Goal: Task Accomplishment & Management: Manage account settings

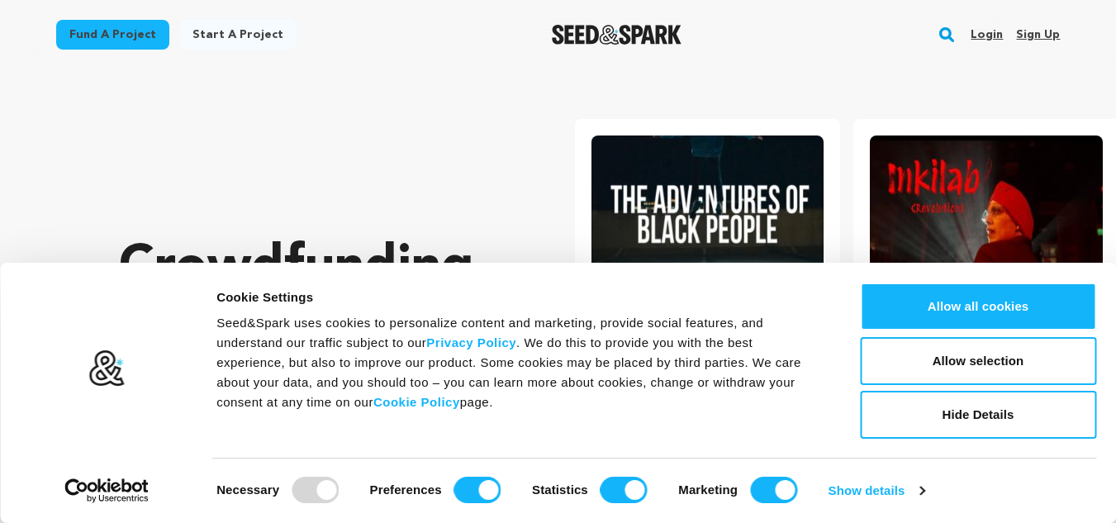
scroll to position [0, 293]
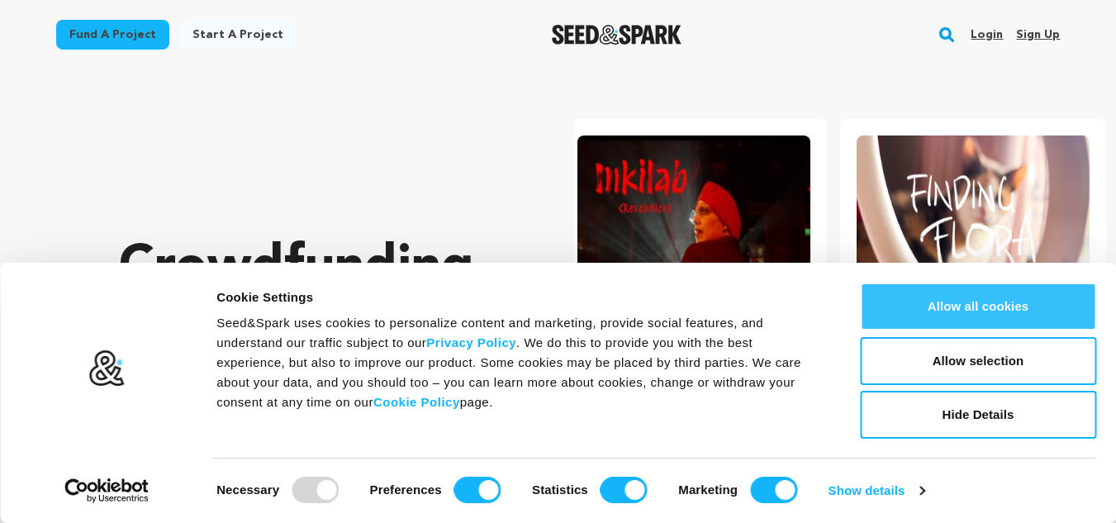
click at [1028, 308] on button "Allow all cookies" at bounding box center [978, 307] width 236 height 48
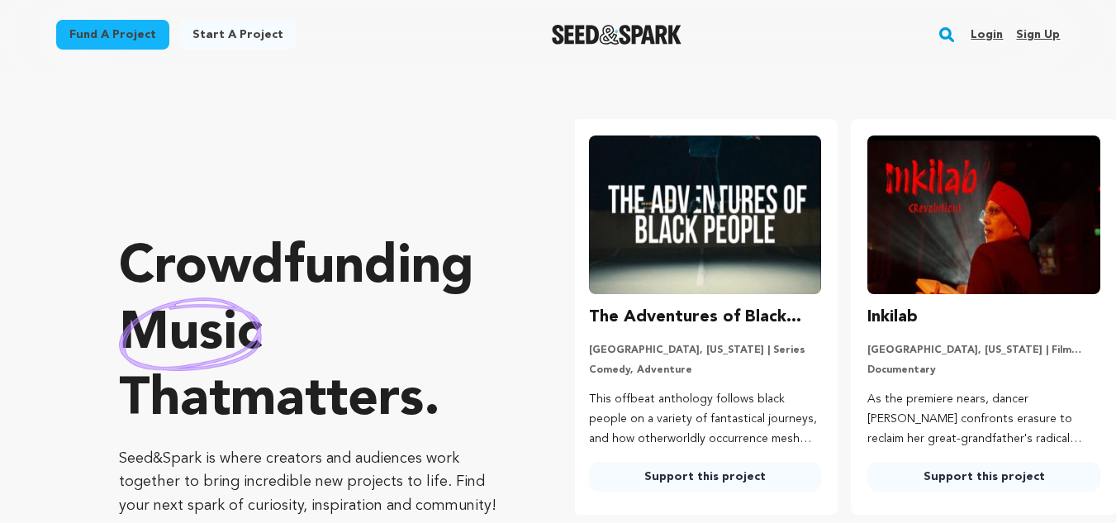
scroll to position [0, 0]
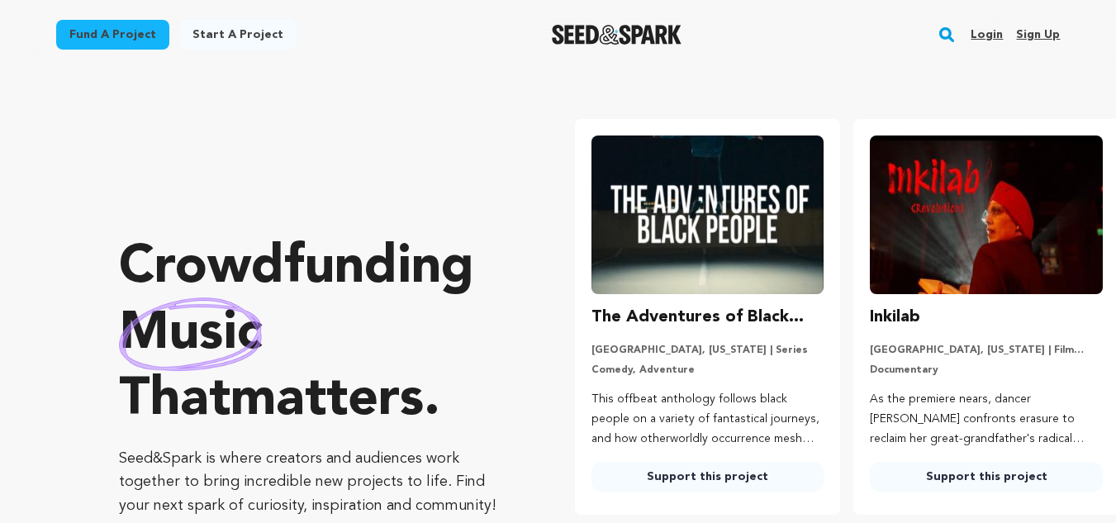
click at [1040, 30] on link "Sign up" at bounding box center [1038, 34] width 44 height 26
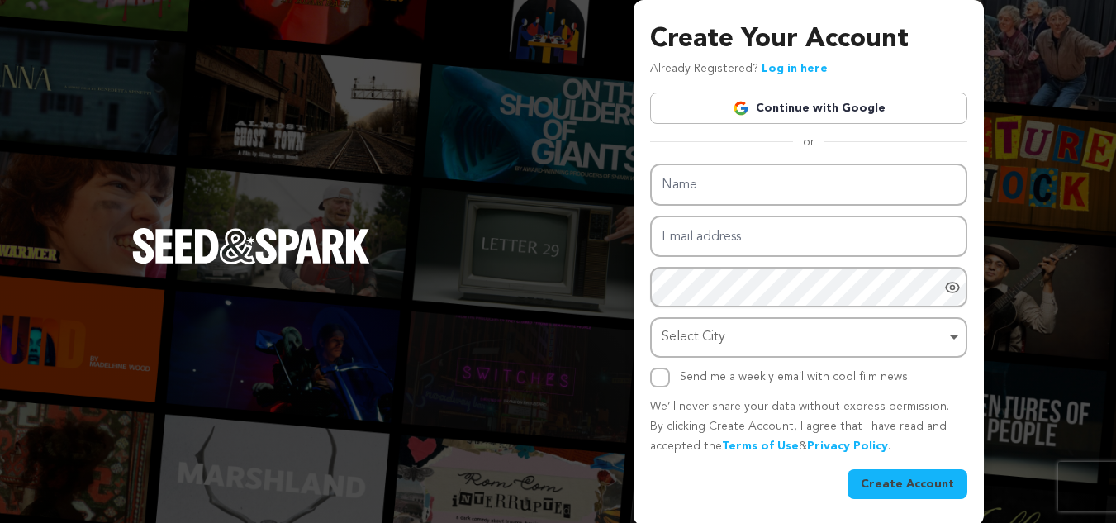
click at [820, 102] on link "Continue with Google" at bounding box center [808, 108] width 317 height 31
click at [815, 112] on link "Continue with Google" at bounding box center [808, 108] width 317 height 31
click at [773, 117] on link "Continue with Google" at bounding box center [808, 108] width 317 height 31
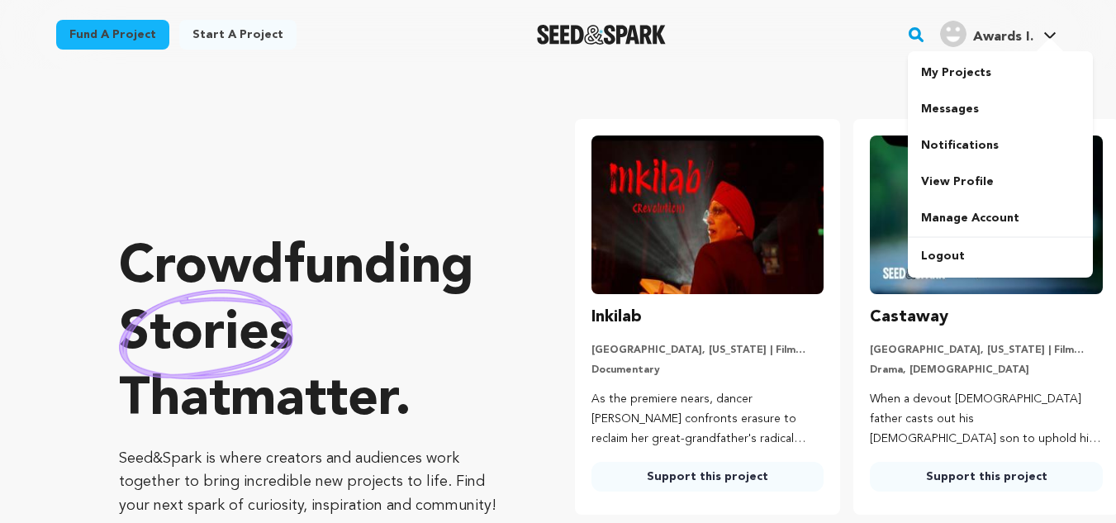
scroll to position [0, 293]
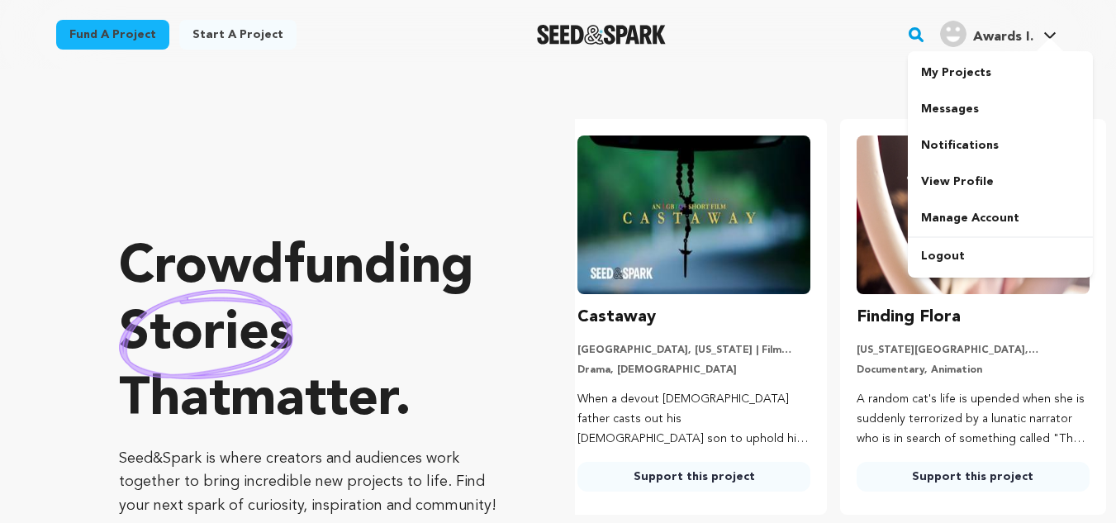
click at [1045, 40] on div at bounding box center [1050, 46] width 33 height 17
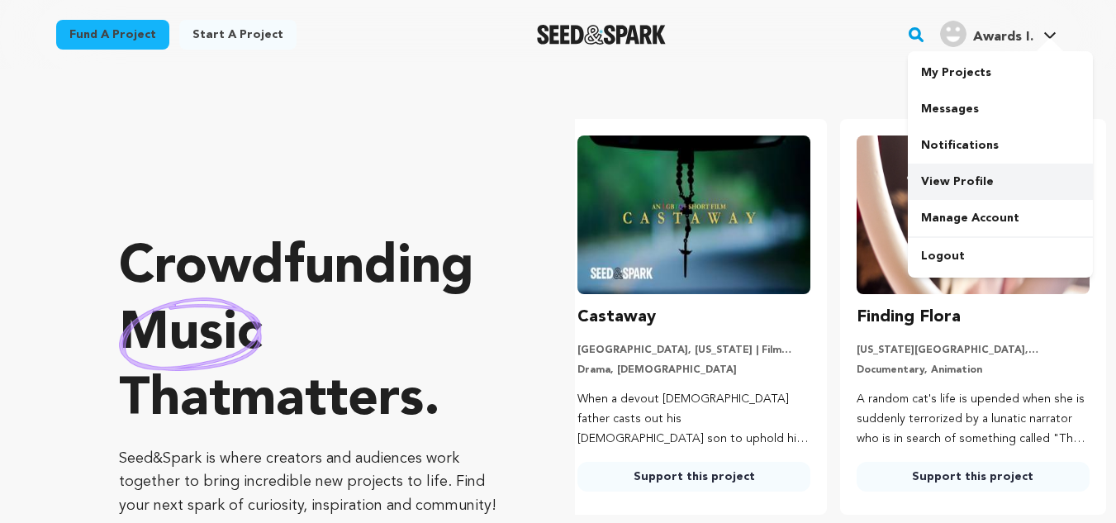
click at [954, 188] on link "View Profile" at bounding box center [1000, 182] width 185 height 36
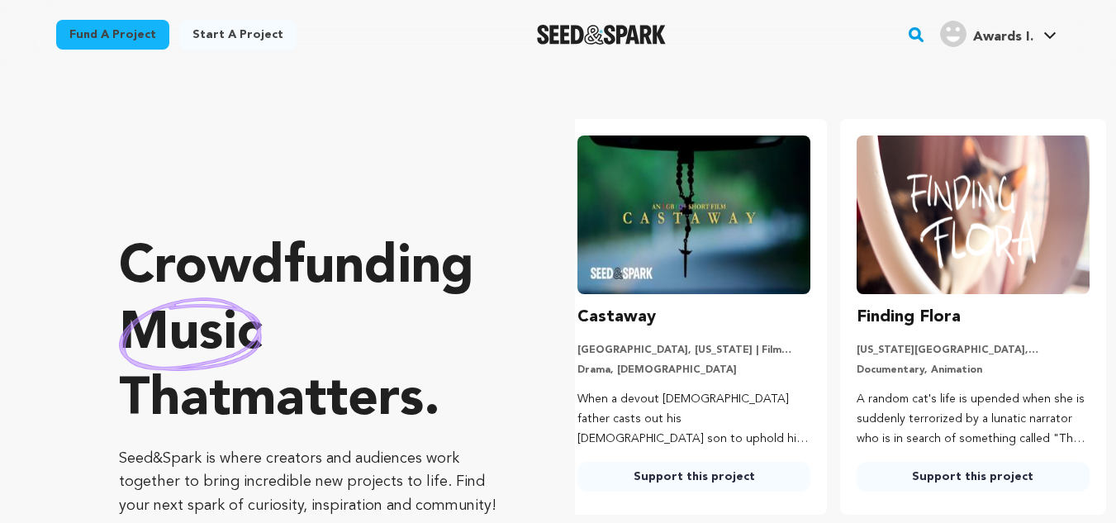
scroll to position [0, 82]
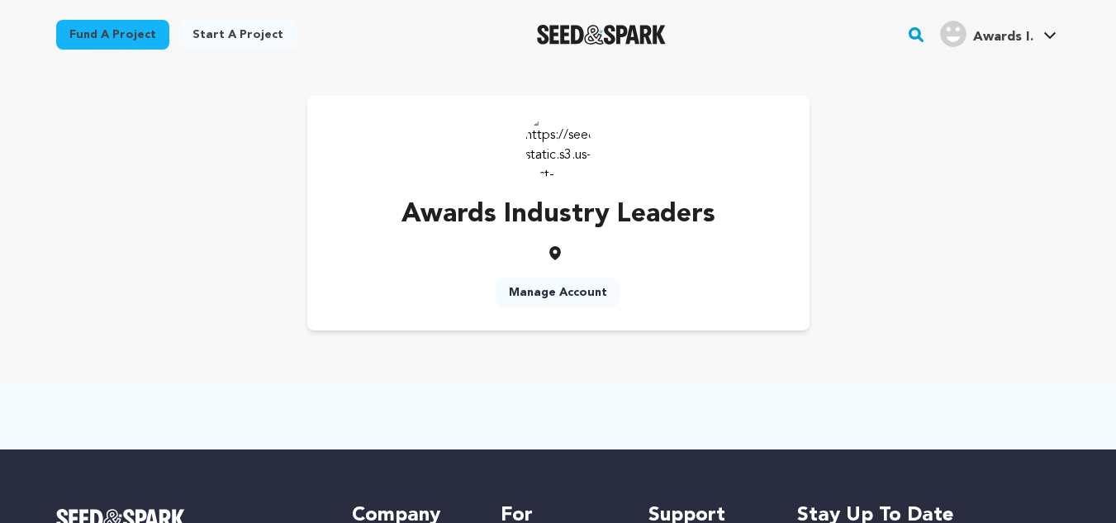
click at [583, 289] on link "Manage Account" at bounding box center [558, 293] width 125 height 30
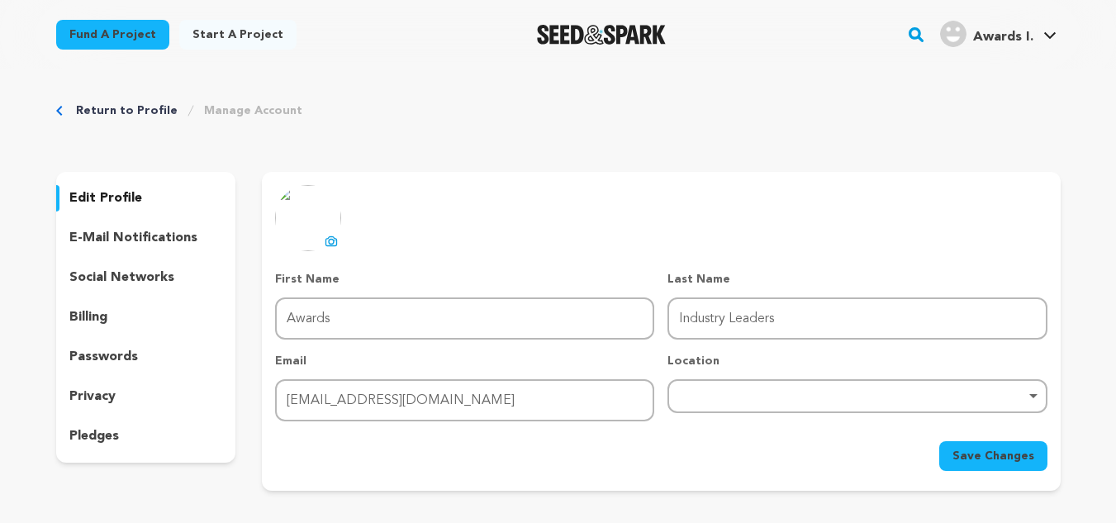
click at [413, 327] on input "Awards" at bounding box center [464, 318] width 379 height 42
click at [383, 329] on input "Awards" at bounding box center [464, 318] width 379 height 42
click at [776, 408] on div "Remove item" at bounding box center [857, 396] width 379 height 34
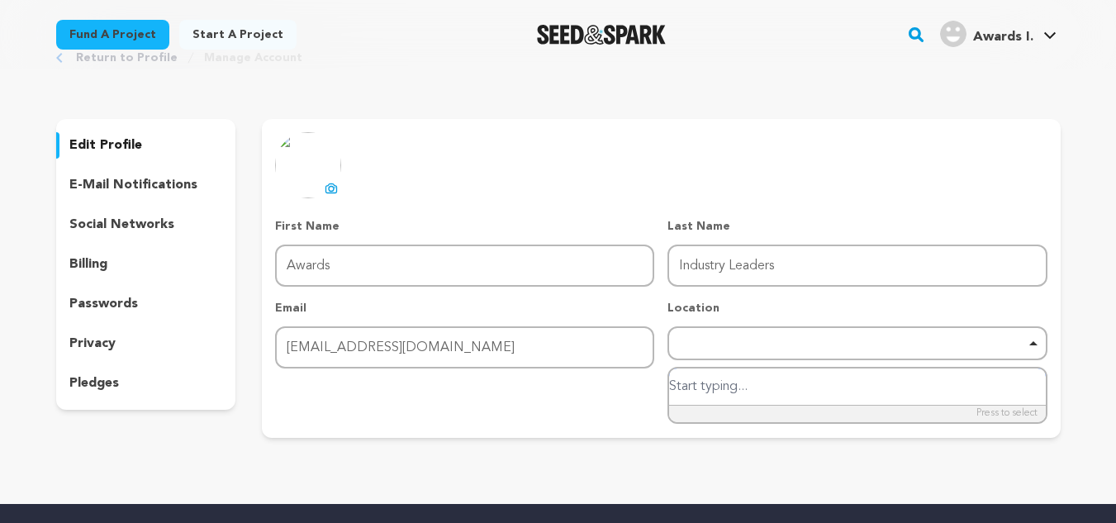
scroll to position [83, 0]
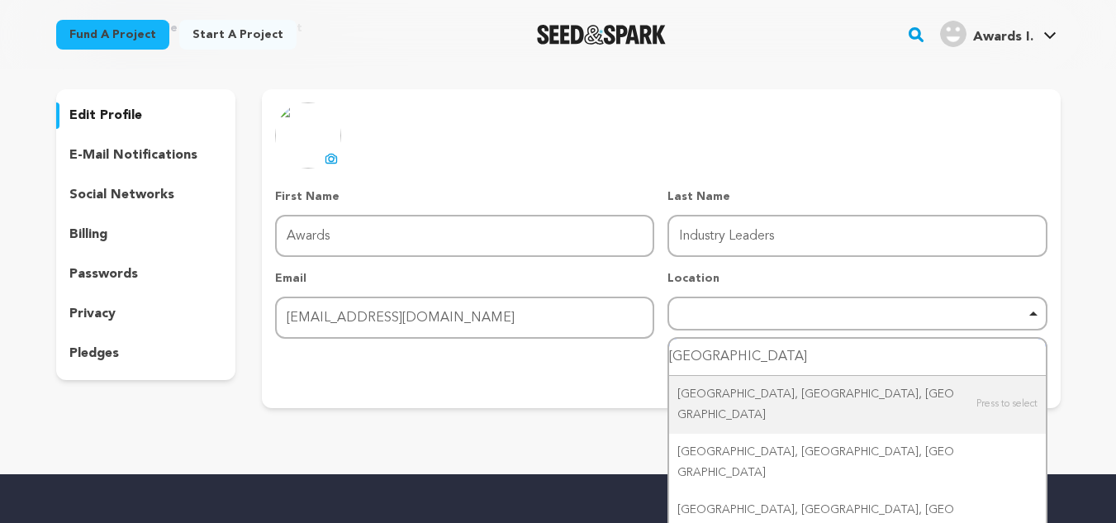
type input "New Delhi"
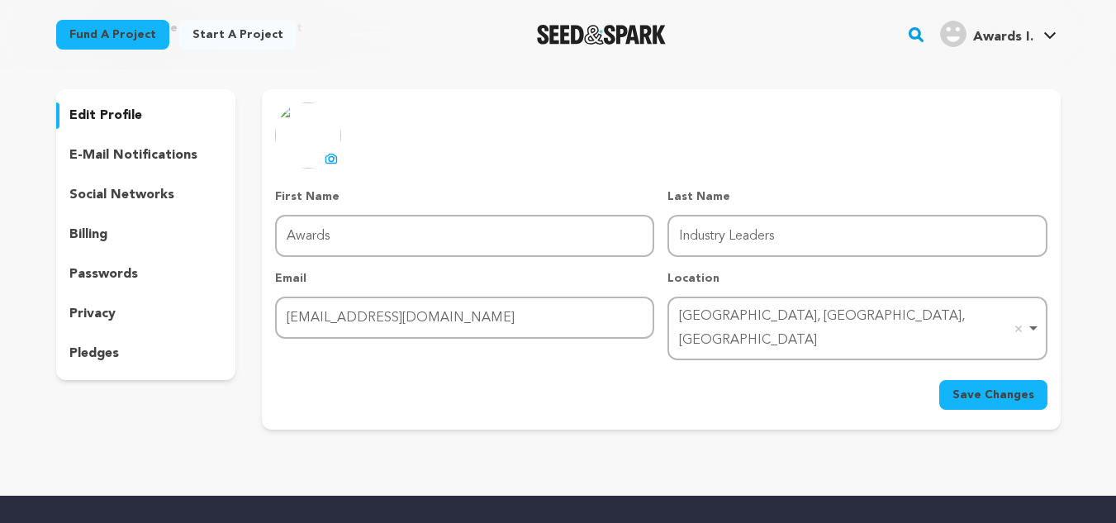
click at [1044, 380] on button "Save Changes" at bounding box center [994, 395] width 108 height 30
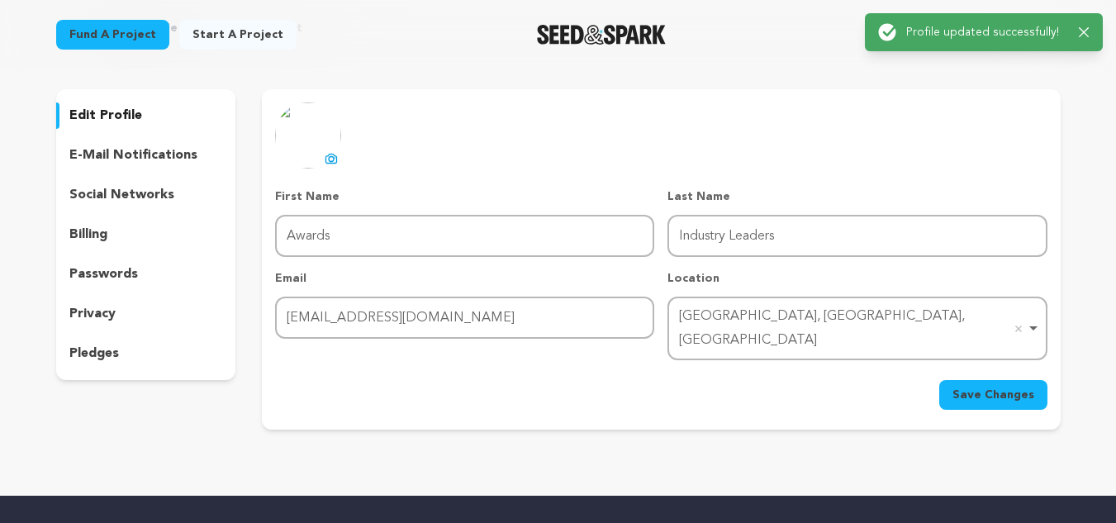
click at [154, 207] on div "social networks" at bounding box center [146, 195] width 180 height 26
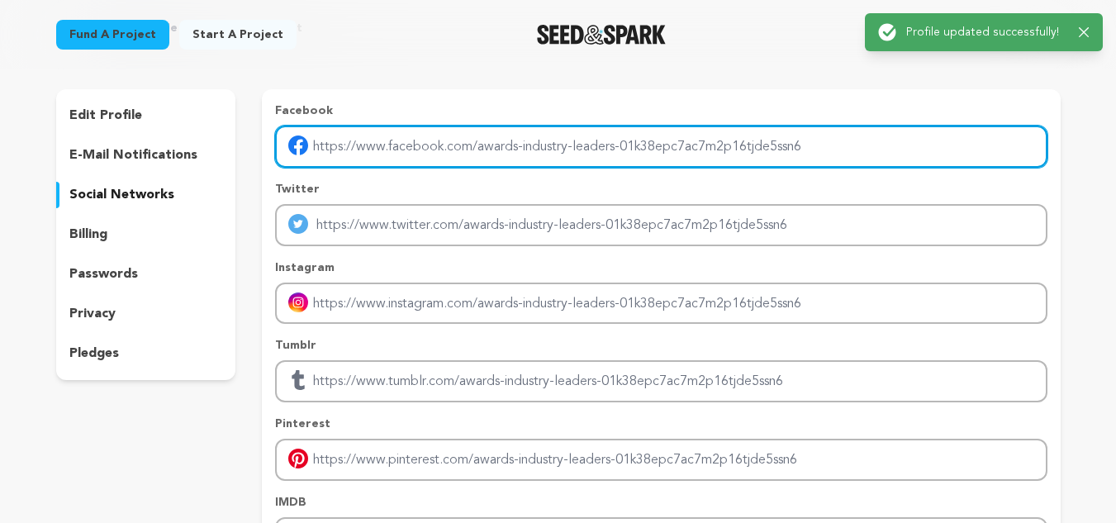
click at [575, 162] on input "Enter facebook profile link" at bounding box center [661, 147] width 772 height 42
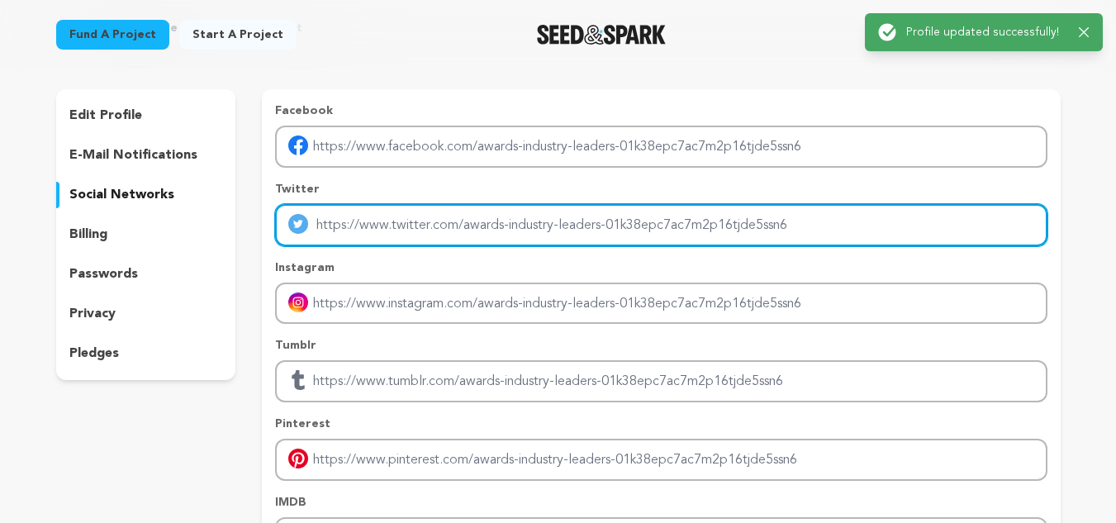
click at [758, 231] on input "Enter twitter profile link" at bounding box center [661, 225] width 772 height 42
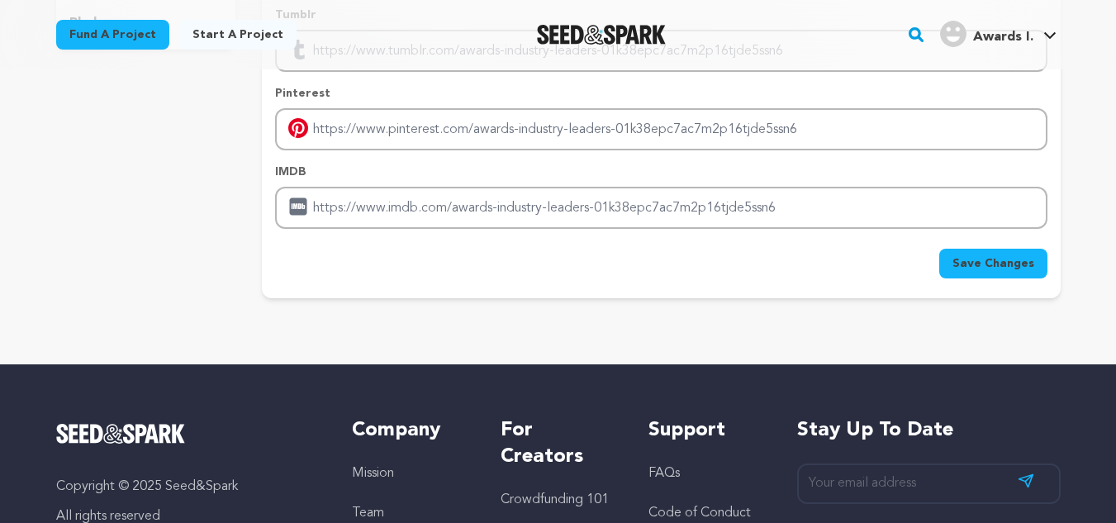
scroll to position [83, 0]
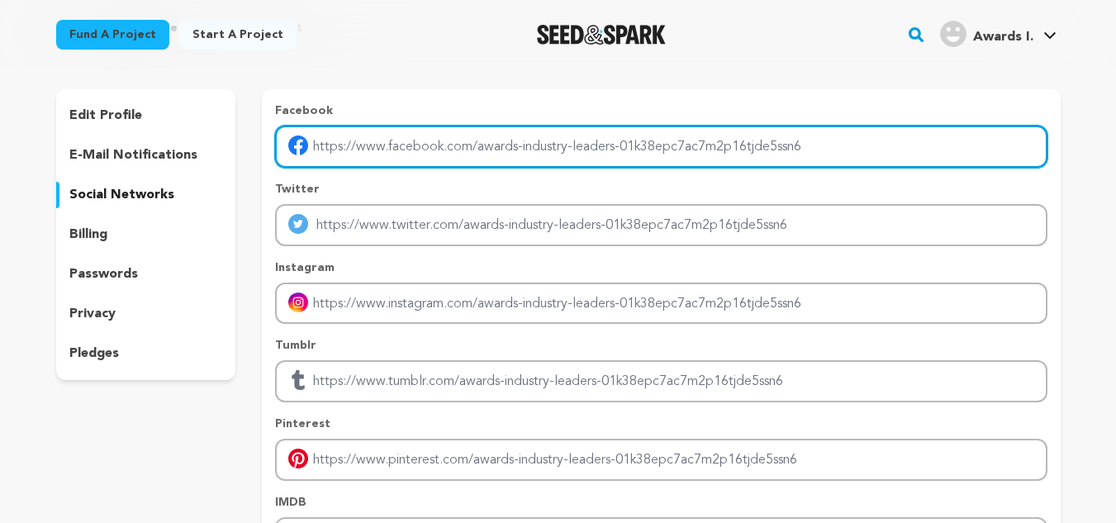
click at [410, 158] on input "Enter facebook profile link" at bounding box center [661, 147] width 772 height 42
type input "https://www.industryleadersawards.org/"
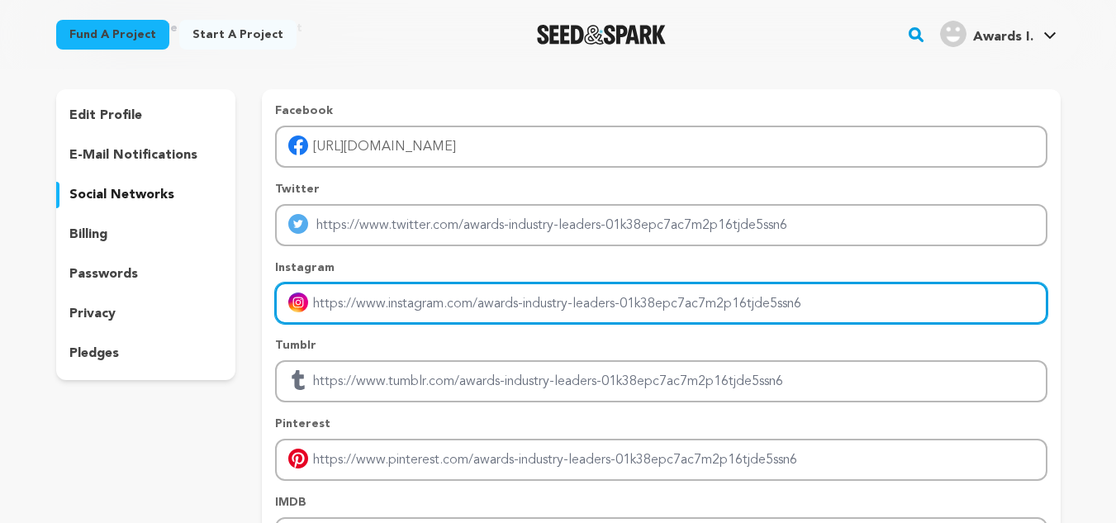
click at [422, 302] on input "Enter instagram handle link" at bounding box center [661, 304] width 772 height 42
type input "https://www.instagram.com/brandempower.in/"
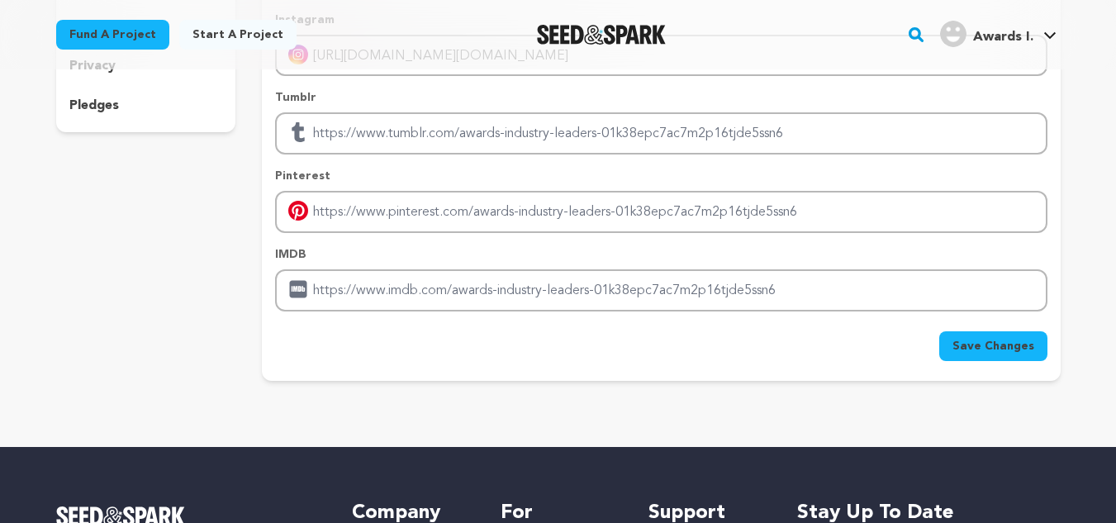
click at [992, 333] on button "Save Changes" at bounding box center [994, 346] width 108 height 30
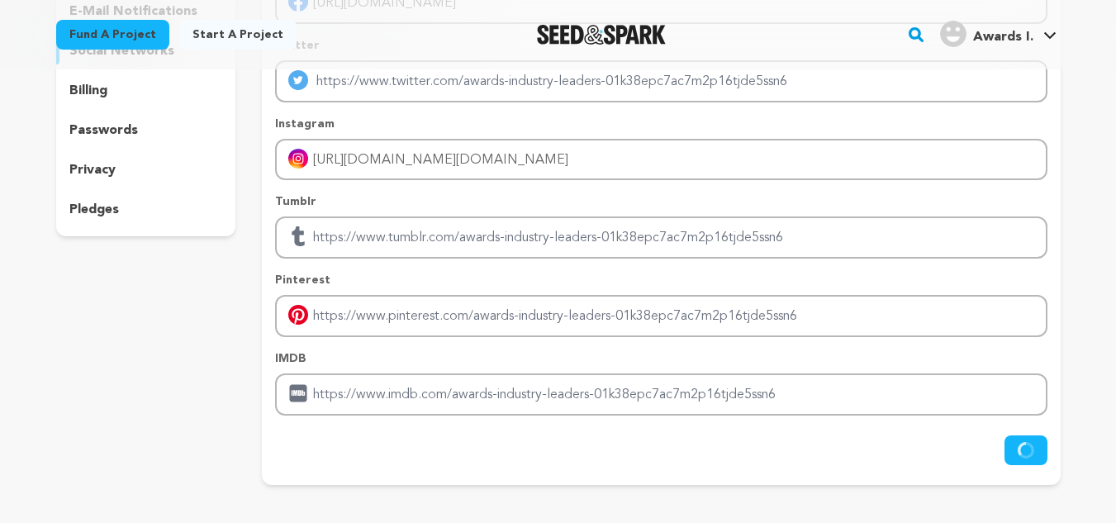
scroll to position [0, 0]
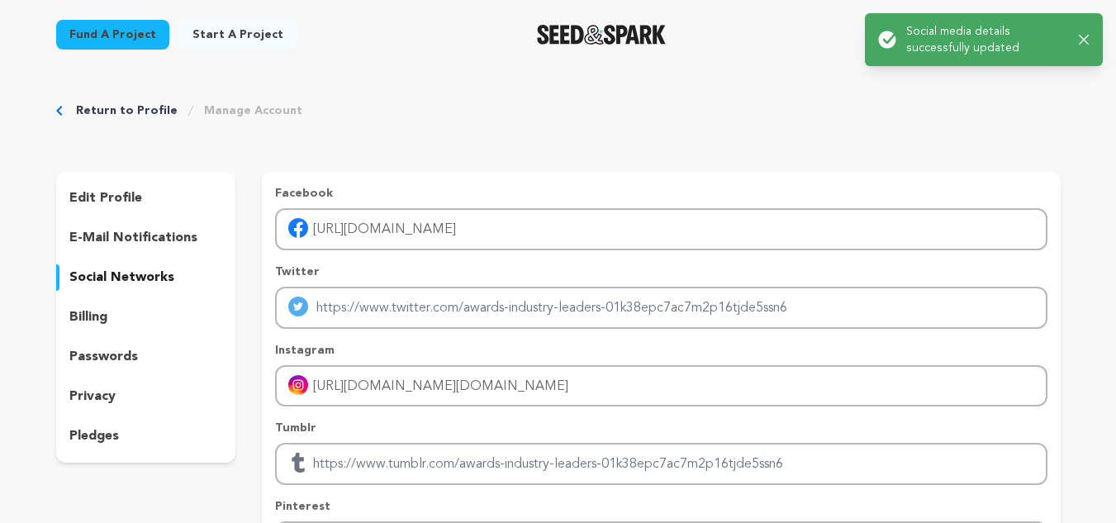
click at [114, 202] on p "edit profile" at bounding box center [105, 198] width 73 height 20
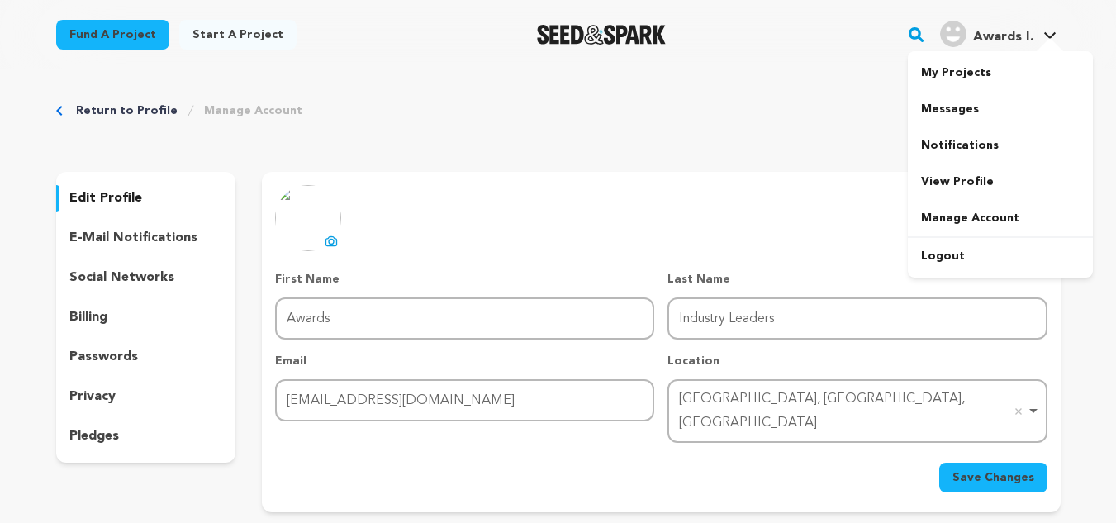
click at [951, 46] on img "Awards I.'s Profile" at bounding box center [953, 34] width 26 height 26
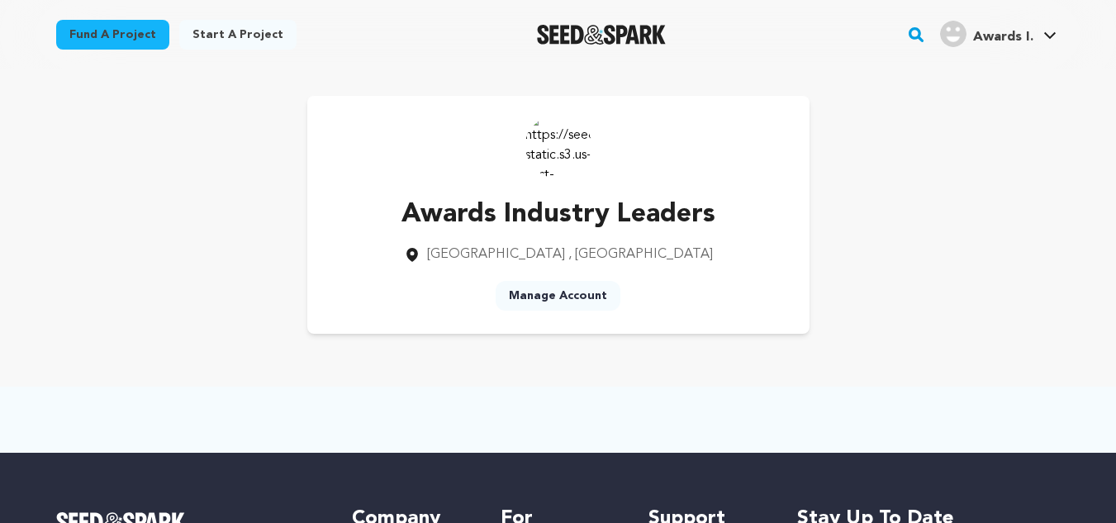
click at [559, 156] on img at bounding box center [559, 145] width 66 height 66
click at [552, 145] on img at bounding box center [559, 145] width 66 height 66
click at [1013, 45] on h4 "Awards I." at bounding box center [1003, 37] width 60 height 20
click at [973, 187] on link "View Profile" at bounding box center [1000, 182] width 185 height 36
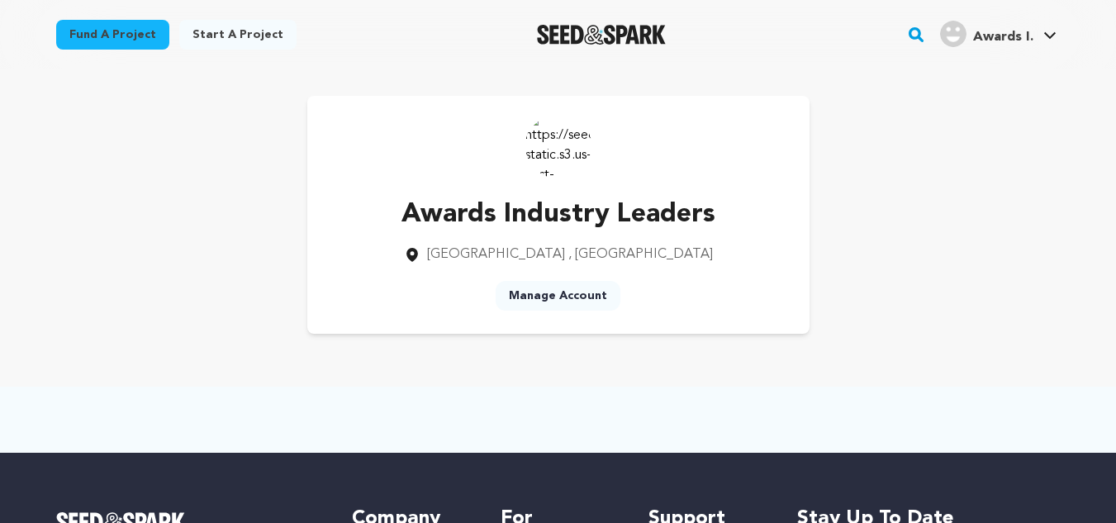
click at [570, 301] on link "Manage Account" at bounding box center [558, 296] width 125 height 30
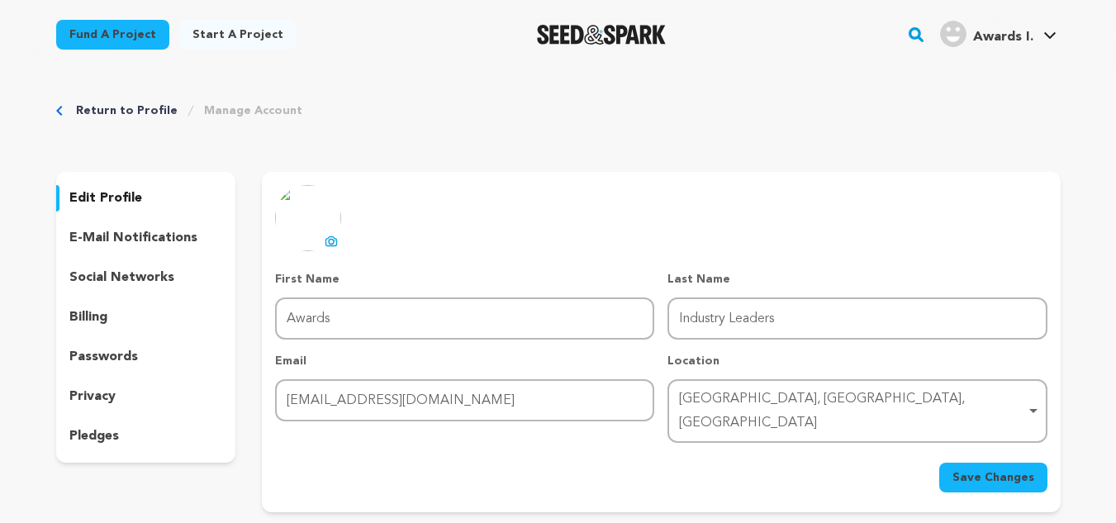
click at [121, 279] on p "social networks" at bounding box center [121, 278] width 105 height 20
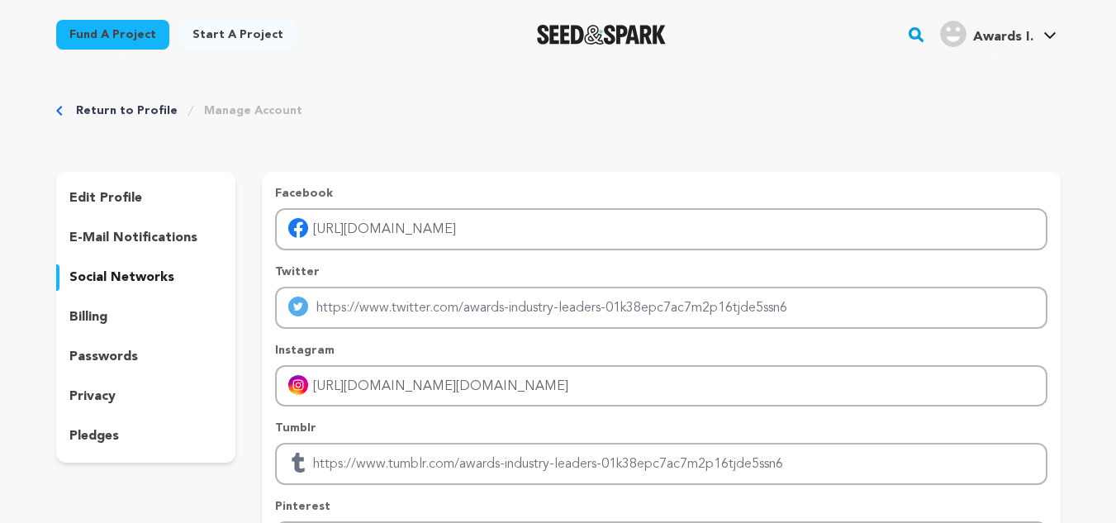
click at [1070, 28] on div "Fund a project Start a project Search" at bounding box center [559, 34] width 1058 height 69
click at [956, 217] on link "Manage Account" at bounding box center [1000, 218] width 185 height 36
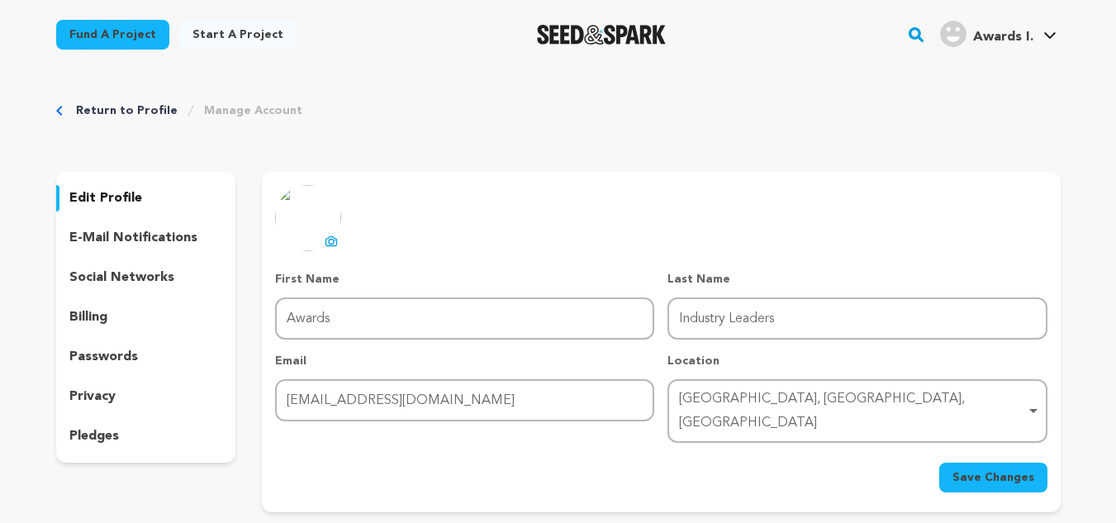
click at [1011, 464] on button "Save Changes" at bounding box center [994, 478] width 108 height 30
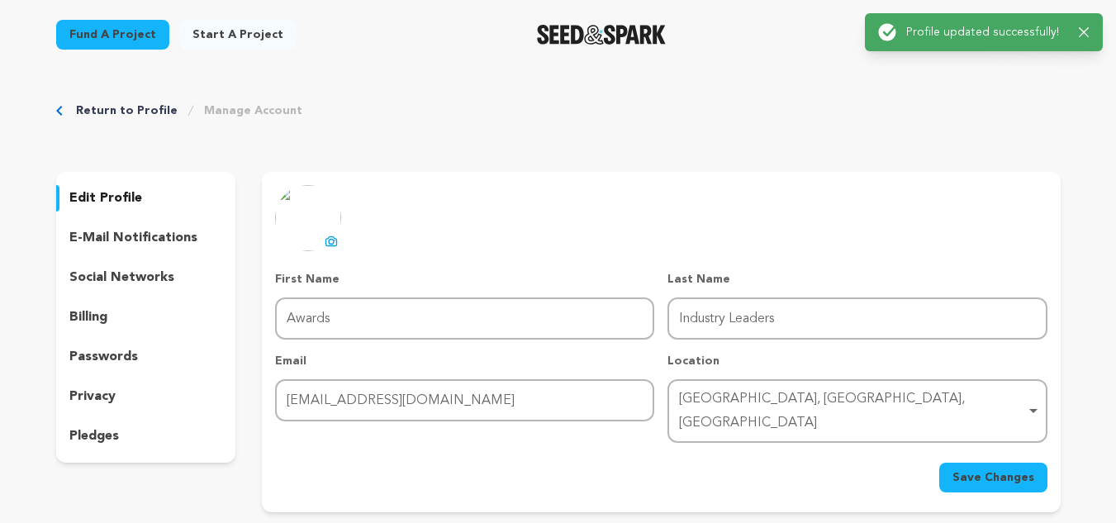
click at [1087, 36] on icon "button" at bounding box center [1084, 32] width 11 height 11
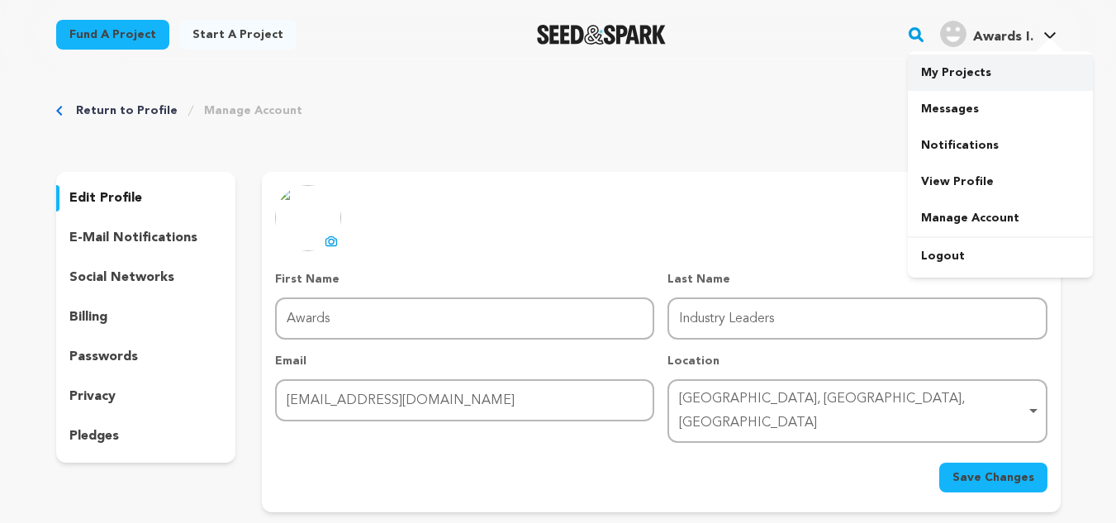
click at [968, 70] on link "My Projects" at bounding box center [1000, 73] width 185 height 36
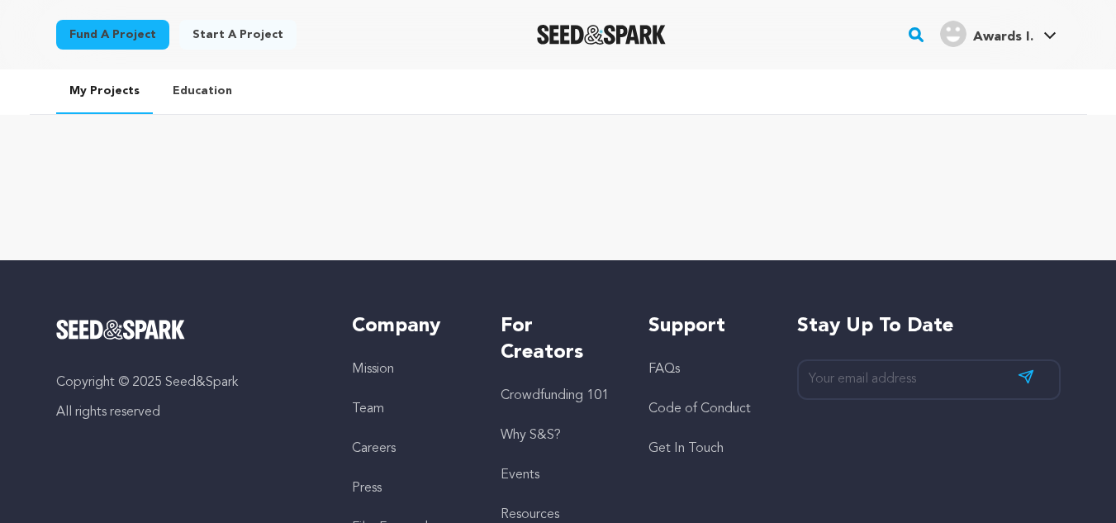
click at [221, 31] on link "Start a project" at bounding box center [237, 35] width 117 height 30
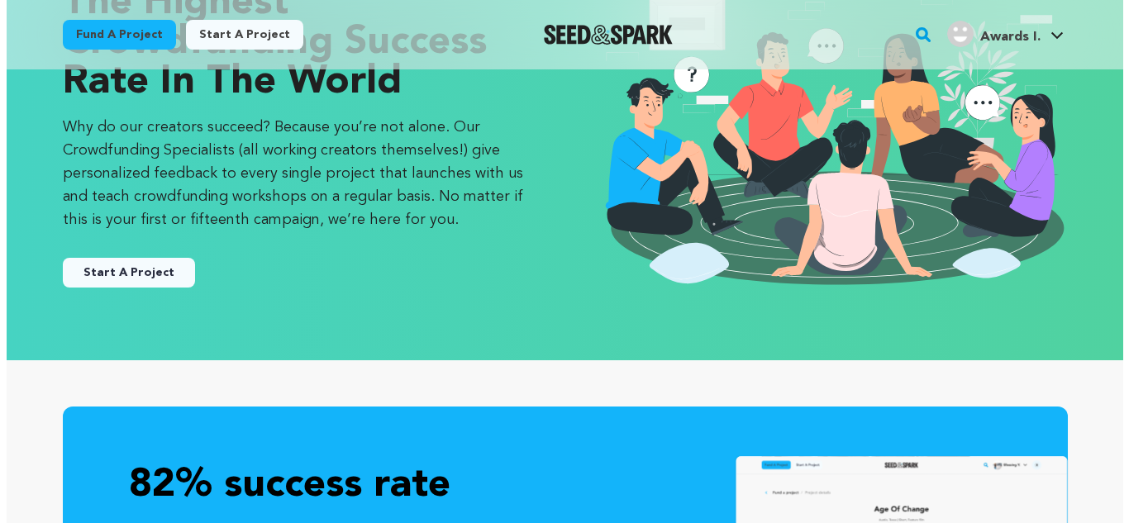
scroll to position [165, 0]
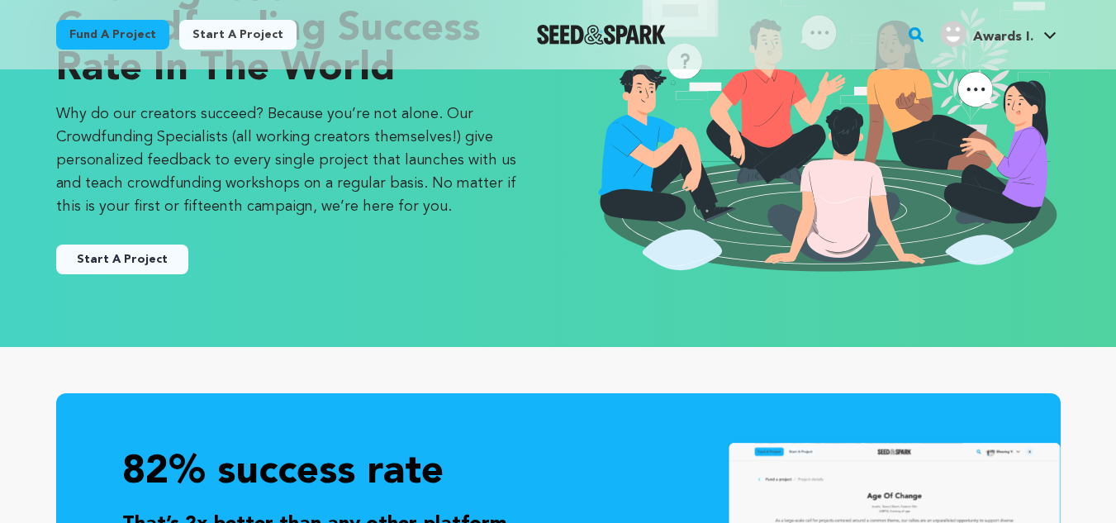
click at [136, 248] on button "Start A Project" at bounding box center [122, 260] width 132 height 30
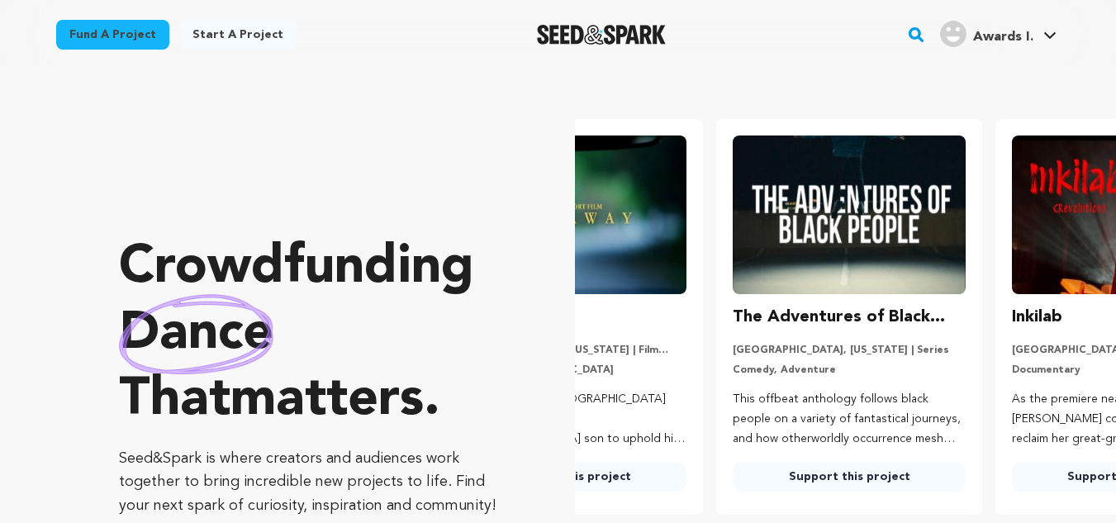
scroll to position [0, 293]
